Goal: Task Accomplishment & Management: Manage account settings

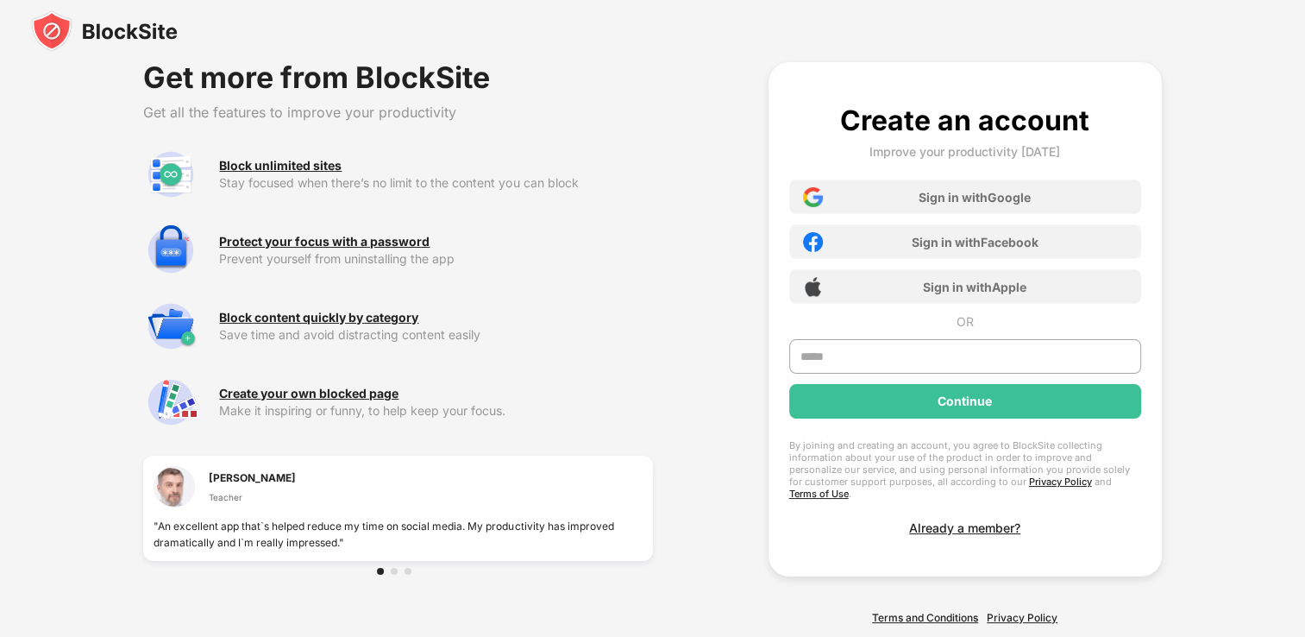
click at [102, 32] on img at bounding box center [104, 30] width 147 height 41
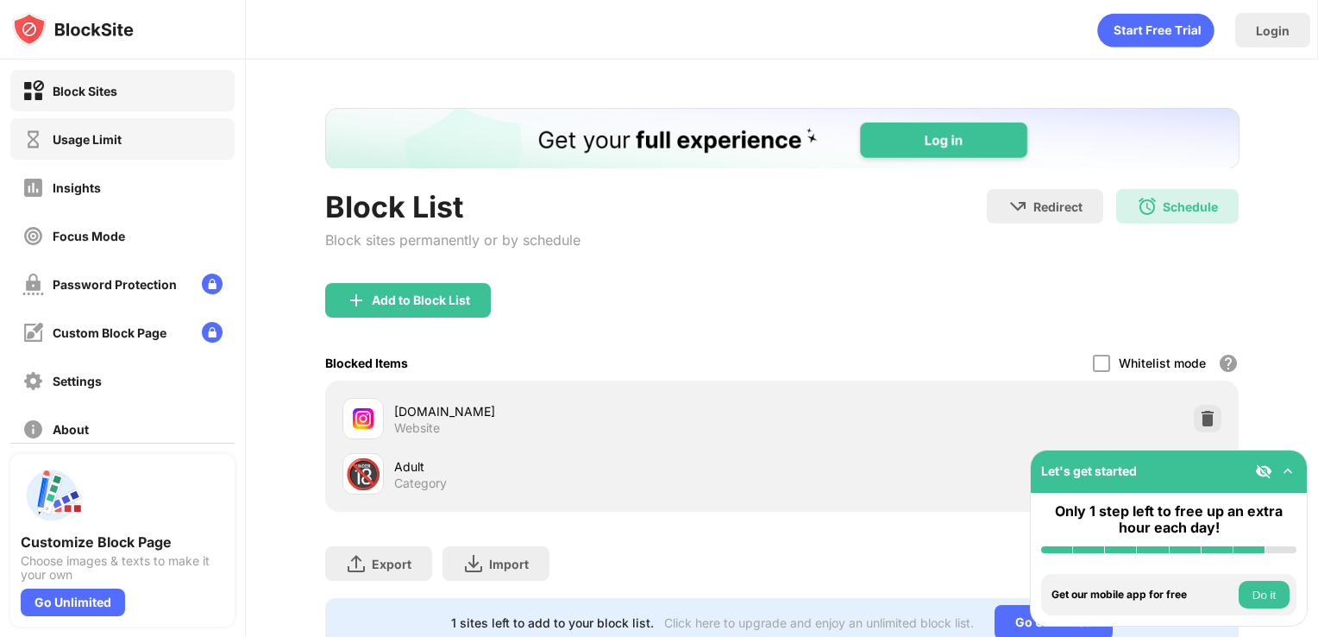
click at [124, 129] on div "Usage Limit" at bounding box center [122, 138] width 224 height 41
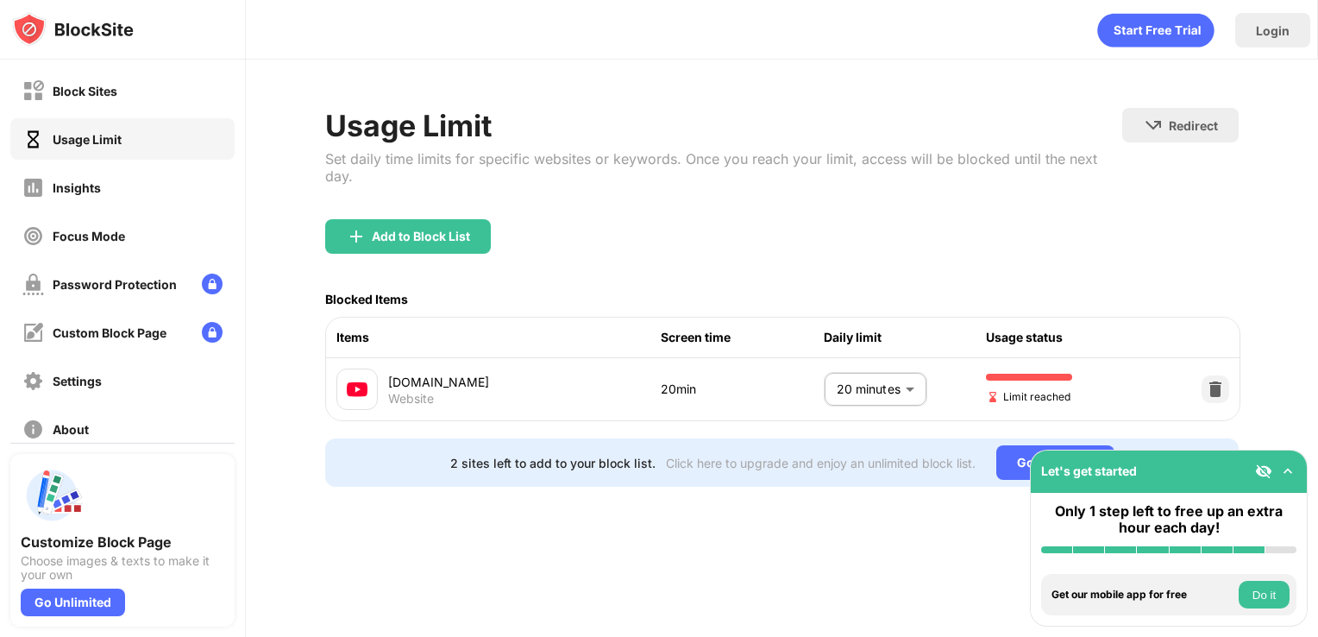
click at [1207, 375] on div at bounding box center [1216, 389] width 28 height 28
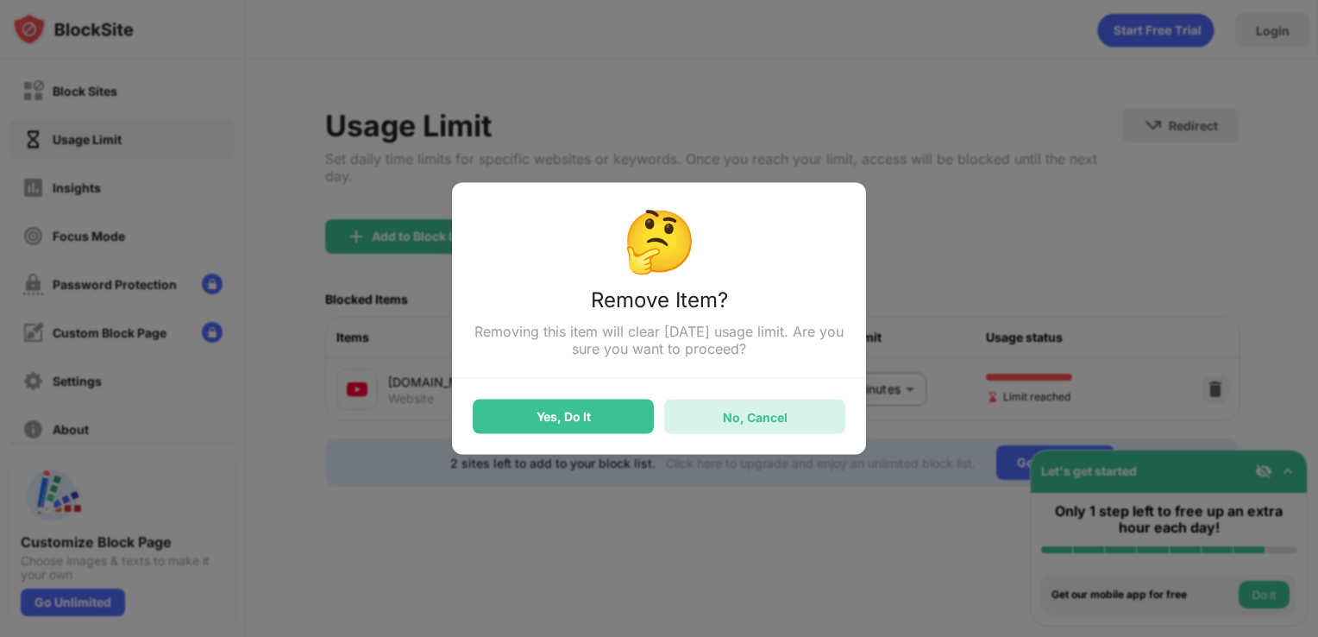
click at [733, 420] on div "No, Cancel" at bounding box center [755, 416] width 65 height 15
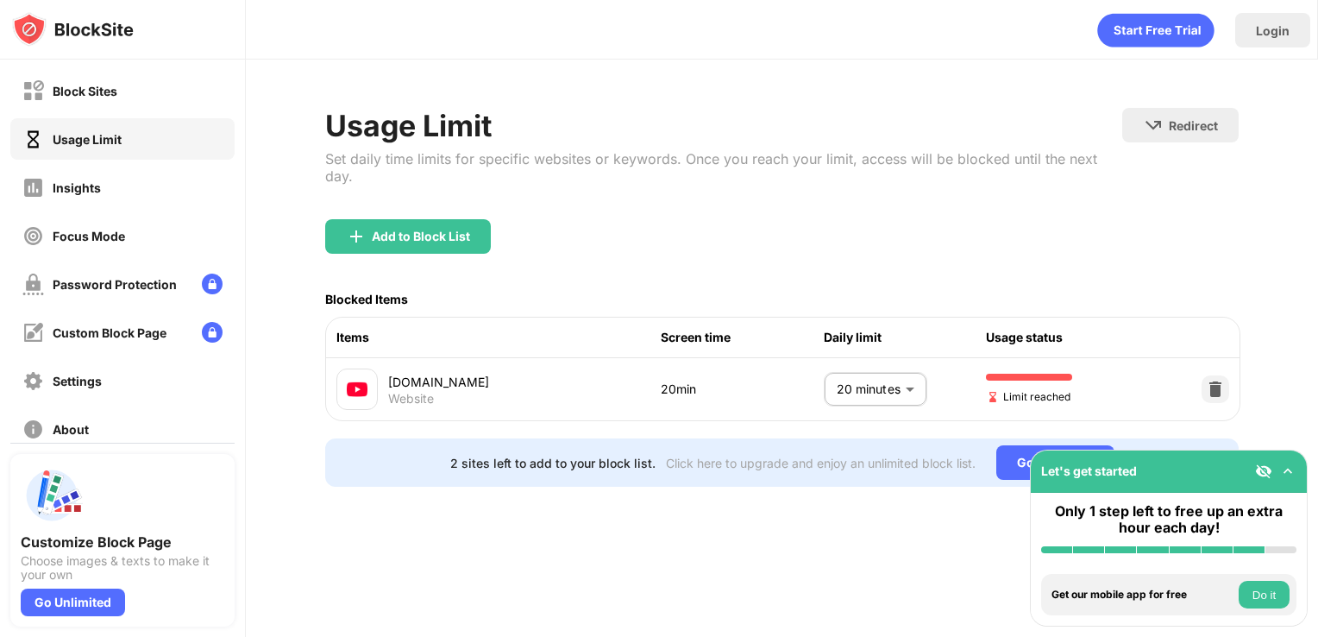
click at [879, 361] on body "Block Sites Usage Limit Insights Focus Mode Password Protection Custom Block Pa…" at bounding box center [659, 318] width 1318 height 637
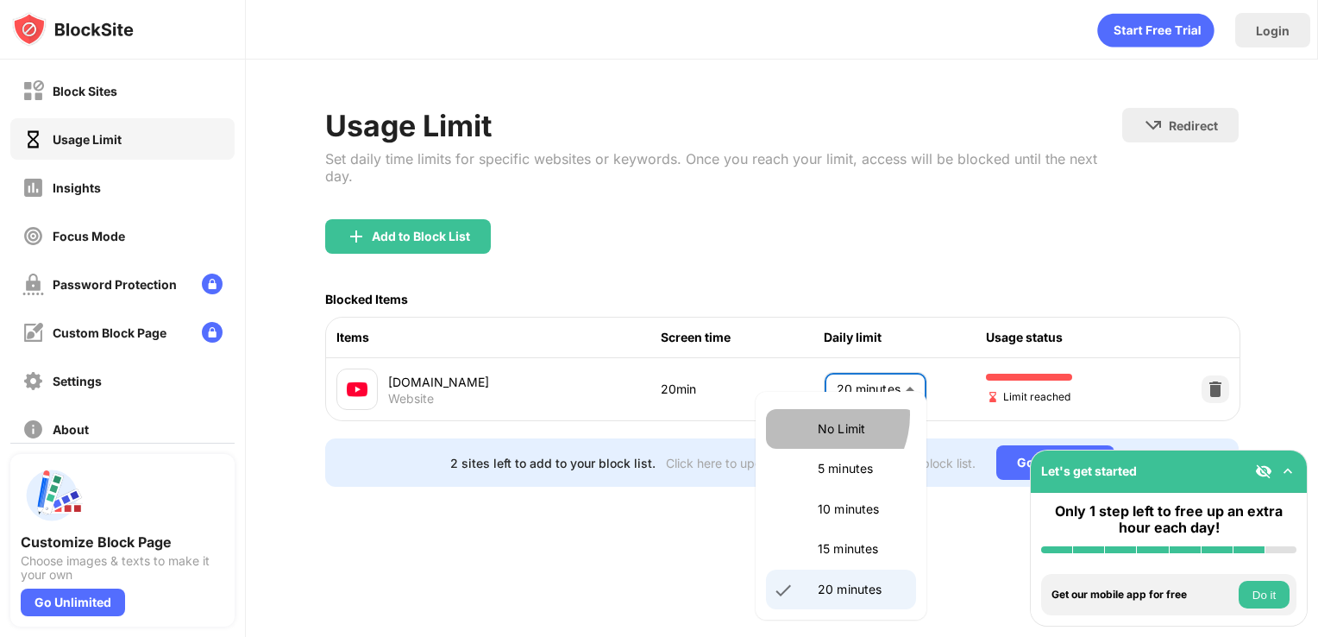
click at [813, 415] on li "No Limit" at bounding box center [841, 429] width 150 height 40
type input "********"
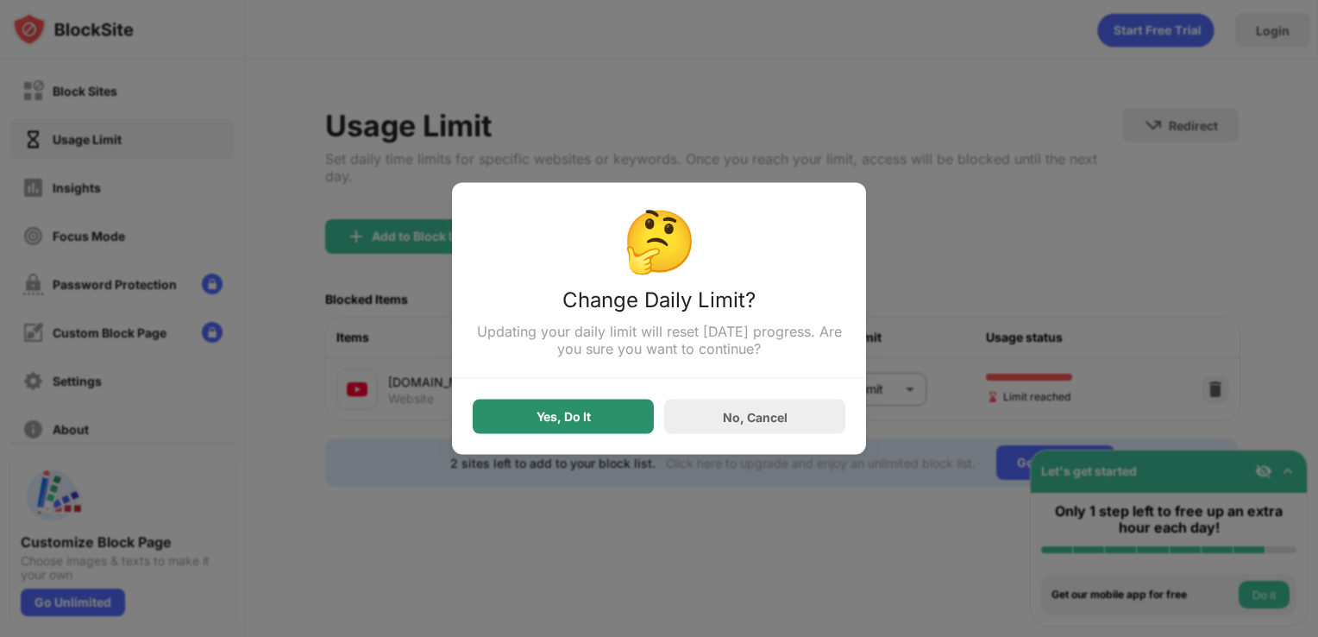
click at [607, 411] on div "Yes, Do It" at bounding box center [563, 416] width 181 height 35
